Goal: Task Accomplishment & Management: Use online tool/utility

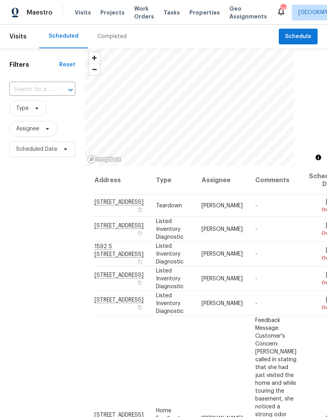
click at [167, 16] on div "Tasks" at bounding box center [172, 13] width 16 height 8
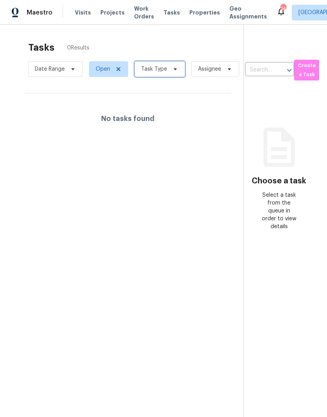
click at [172, 67] on icon at bounding box center [175, 69] width 6 height 6
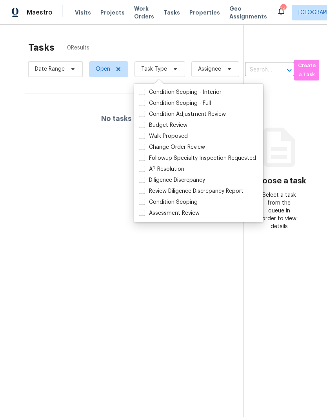
click at [193, 123] on div "Budget Review" at bounding box center [199, 125] width 124 height 11
click at [202, 147] on label "Change Order Review" at bounding box center [172, 147] width 66 height 8
click at [144, 147] on input "Change Order Review" at bounding box center [141, 145] width 5 height 5
checkbox input "true"
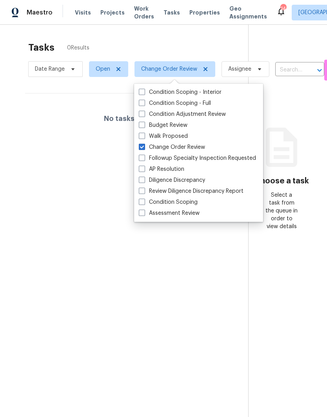
click at [189, 123] on div "Budget Review" at bounding box center [199, 125] width 124 height 11
click at [148, 123] on label "Budget Review" at bounding box center [163, 125] width 49 height 8
click at [144, 123] on input "Budget Review" at bounding box center [141, 123] width 5 height 5
checkbox input "true"
click at [147, 136] on label "Walk Proposed" at bounding box center [163, 136] width 49 height 8
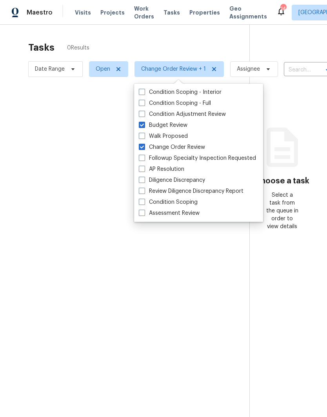
click at [144, 136] on input "Walk Proposed" at bounding box center [141, 134] width 5 height 5
checkbox input "true"
click at [155, 305] on section "Tasks 0 Results Date Range Open Change Order Review + 2 Assignee ​ Create a Tas…" at bounding box center [131, 239] width 237 height 404
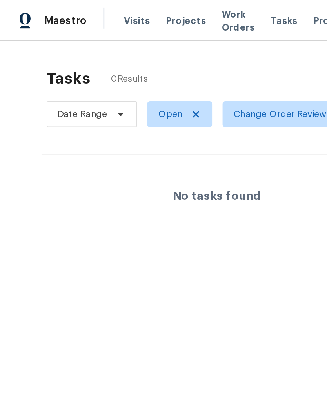
scroll to position [31, 0]
